Goal: Navigation & Orientation: Find specific page/section

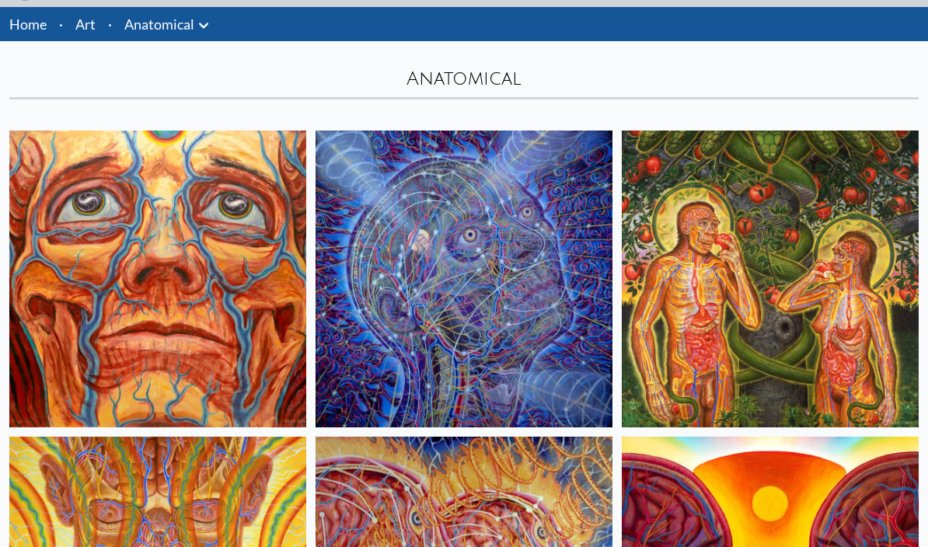
scroll to position [54, 0]
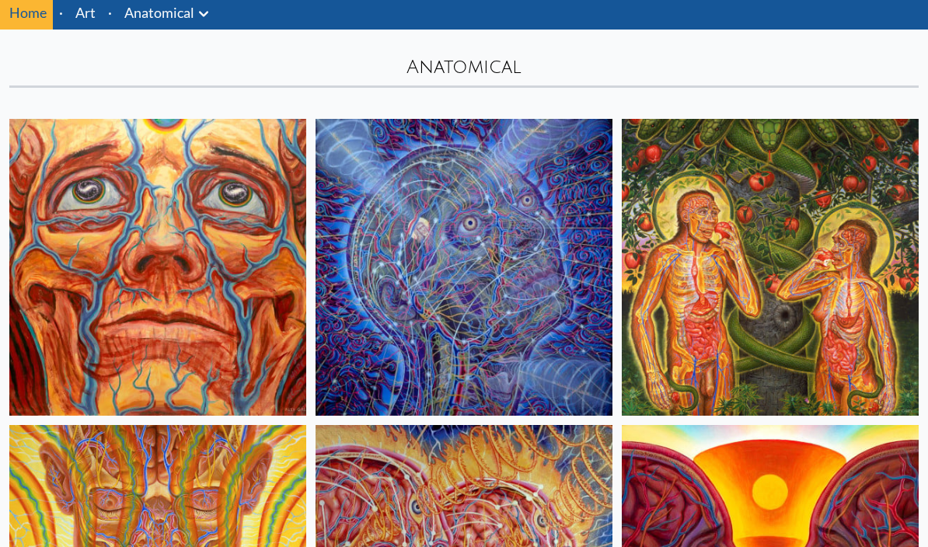
click at [879, 358] on img at bounding box center [770, 267] width 297 height 297
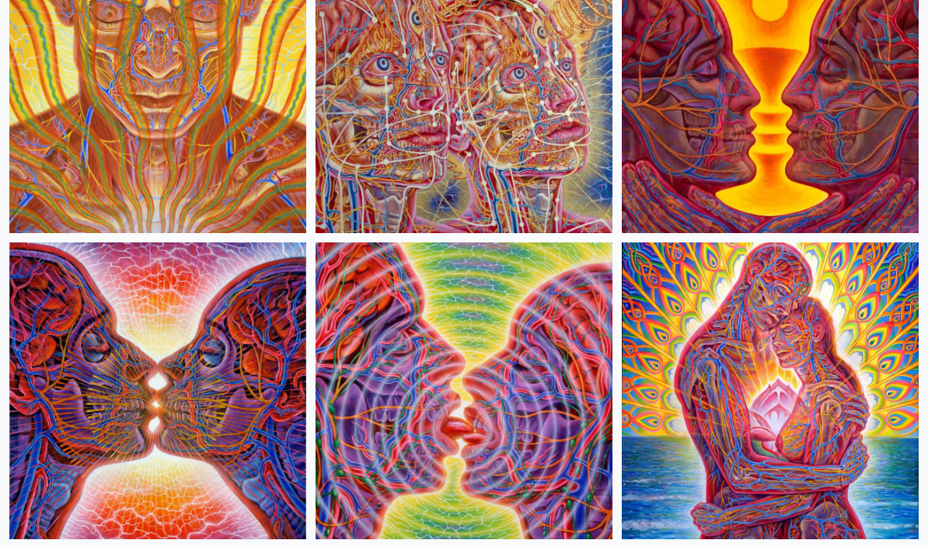
scroll to position [543, 0]
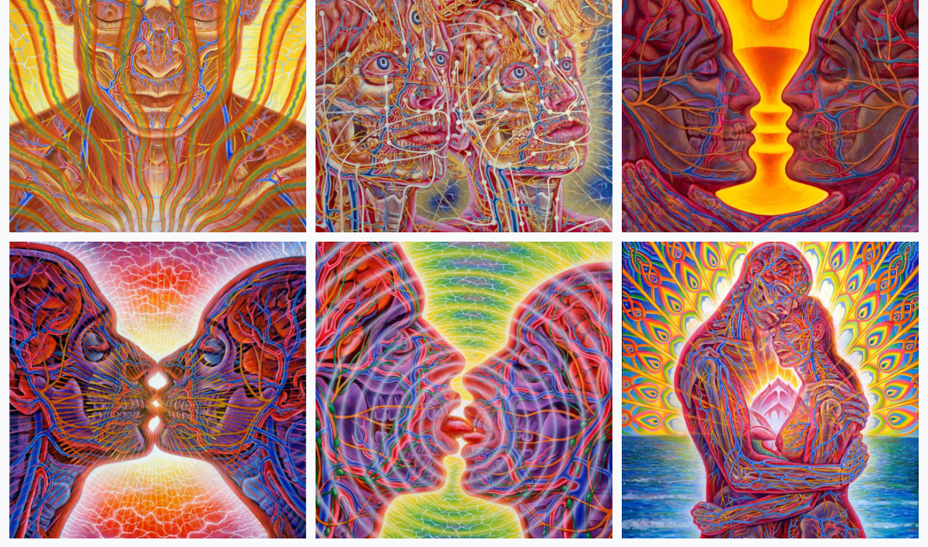
click at [853, 405] on img at bounding box center [770, 391] width 297 height 297
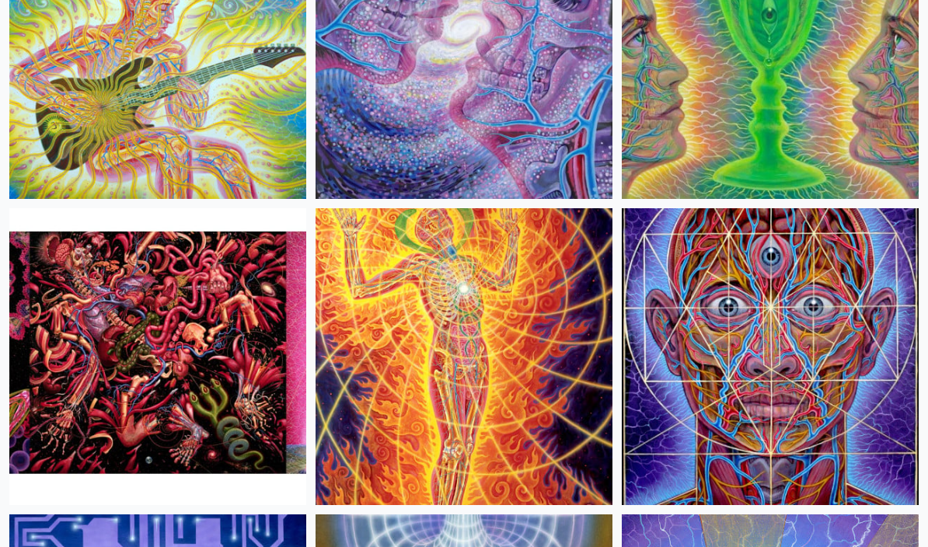
scroll to position [2416, 0]
click at [89, 315] on img at bounding box center [157, 356] width 297 height 297
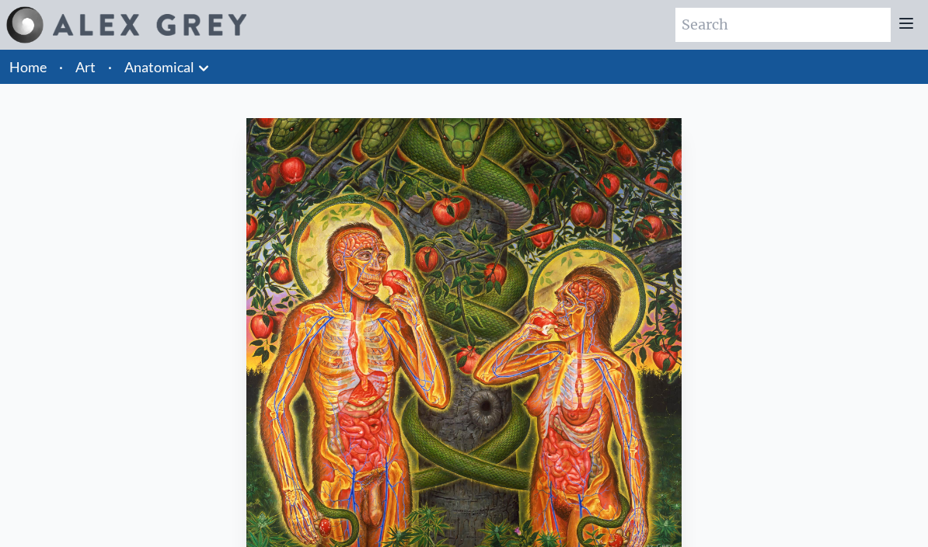
click at [907, 329] on div "[PERSON_NAME] & Eve 1988, oil on linen, 60 x 60 in. Visit the CoSM Shop" at bounding box center [463, 428] width 903 height 632
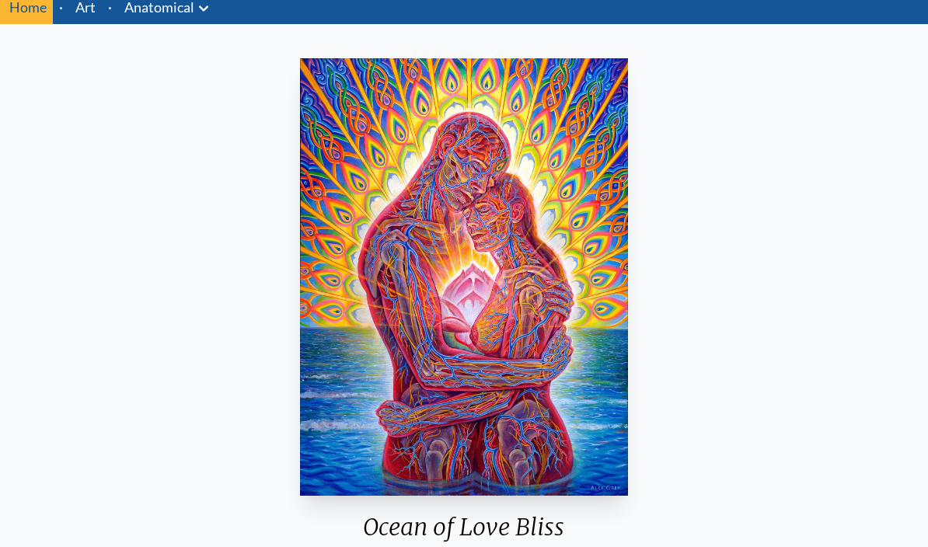
scroll to position [54, 0]
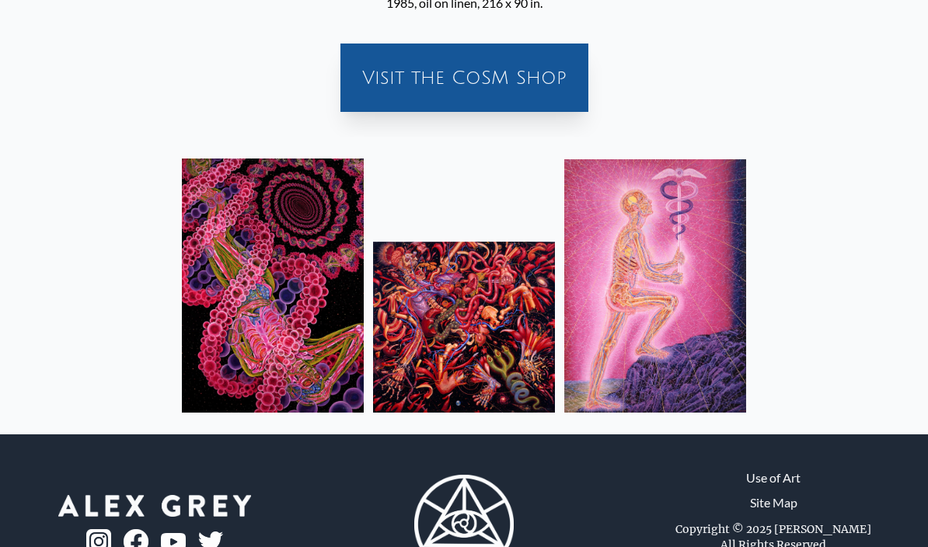
scroll to position [415, 0]
